Goal: Task Accomplishment & Management: Complete application form

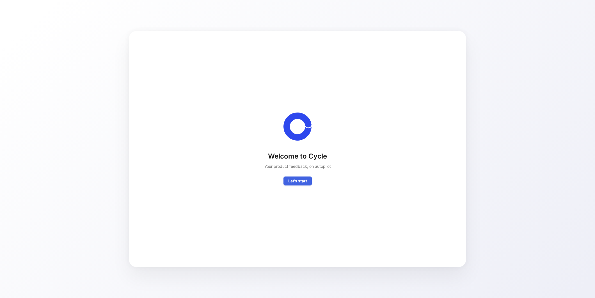
click at [304, 180] on span "Let's start" at bounding box center [297, 181] width 19 height 7
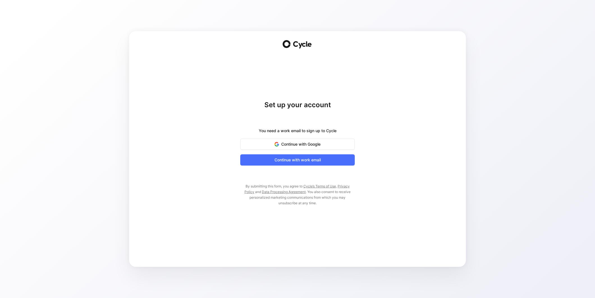
click at [293, 131] on div "You need a work email to sign up to Cycle" at bounding box center [298, 130] width 78 height 7
click at [279, 132] on div "You need a work email to sign up to Cycle" at bounding box center [298, 130] width 78 height 7
click at [286, 104] on h1 "Set up your account" at bounding box center [297, 104] width 114 height 9
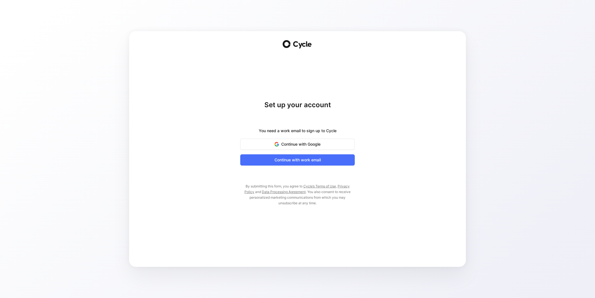
click at [286, 104] on h1 "Set up your account" at bounding box center [297, 104] width 114 height 9
click at [306, 104] on h1 "Set up your account" at bounding box center [297, 104] width 114 height 9
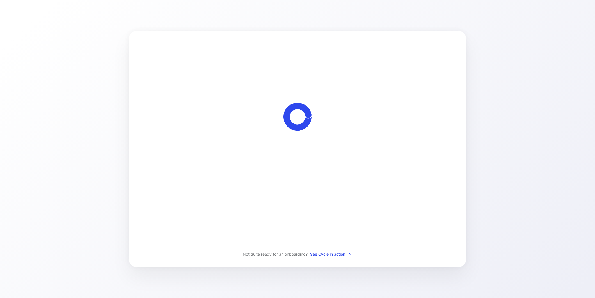
click at [275, 157] on h2 "Set up your workspace and book your personalized onboarding in < 2 minutes" at bounding box center [298, 156] width 144 height 7
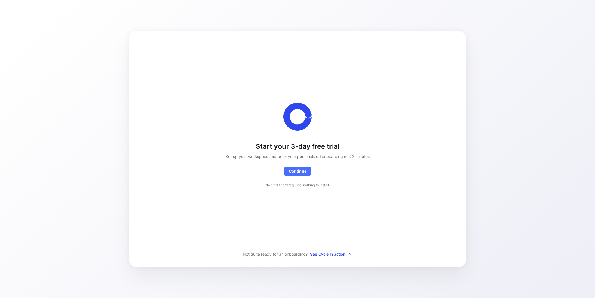
click at [275, 157] on h2 "Set up your workspace and book your personalized onboarding in < 2 minutes" at bounding box center [298, 156] width 144 height 7
click at [254, 156] on h2 "Set up your workspace and book your personalized onboarding in < 2 minutes" at bounding box center [298, 156] width 144 height 7
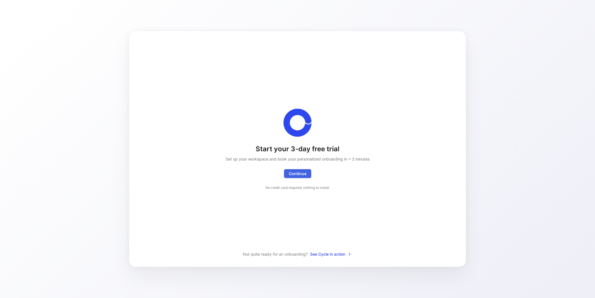
click at [290, 173] on span "Continue Exceptionally, you'll get access to a white glove onboarding as we're …" at bounding box center [298, 173] width 18 height 7
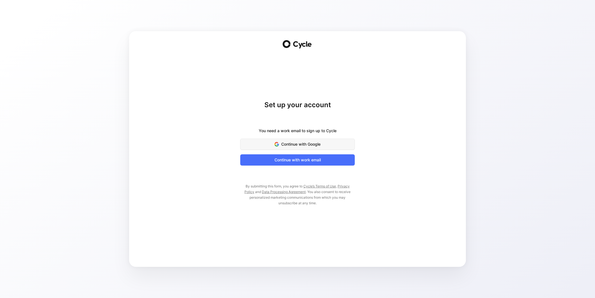
click at [305, 146] on span "Continue with Google" at bounding box center [297, 144] width 100 height 7
